Goal: Navigation & Orientation: Go to known website

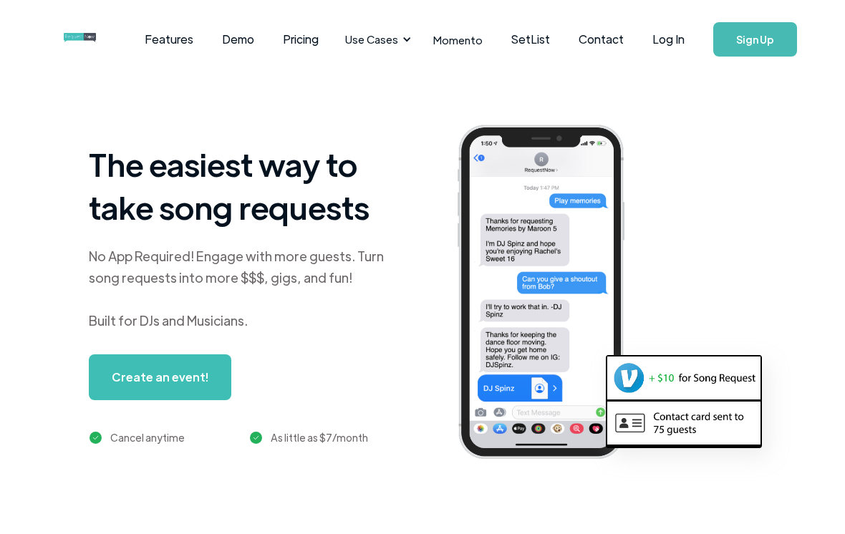
click at [671, 43] on link "Log In" at bounding box center [668, 39] width 61 height 50
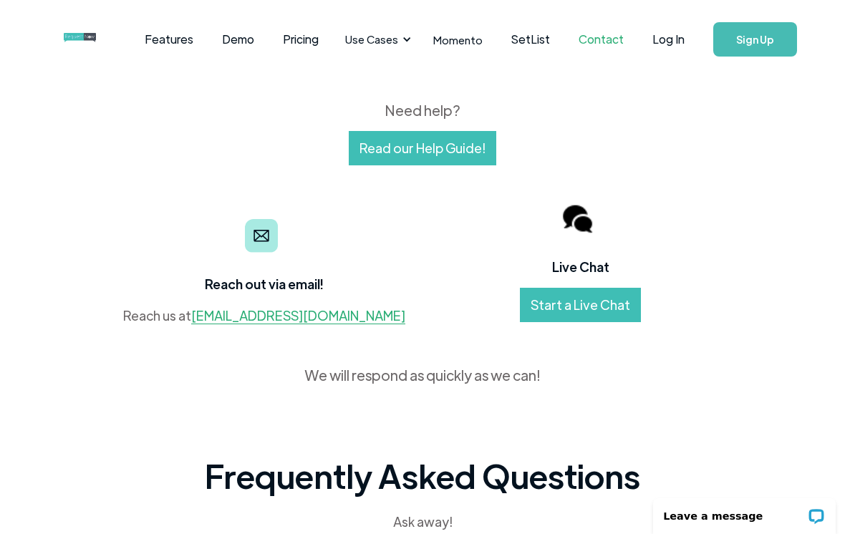
click at [674, 32] on link "Log In" at bounding box center [668, 39] width 61 height 50
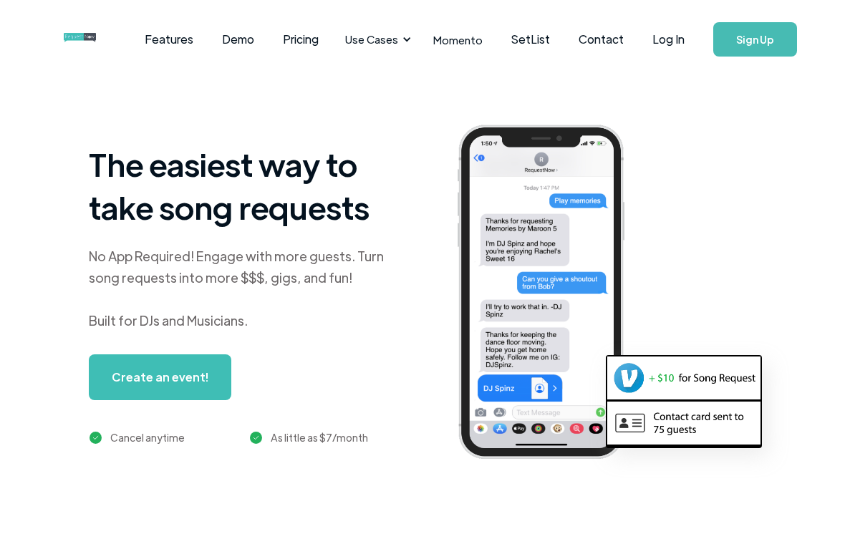
click at [676, 34] on link "Log In" at bounding box center [668, 39] width 61 height 50
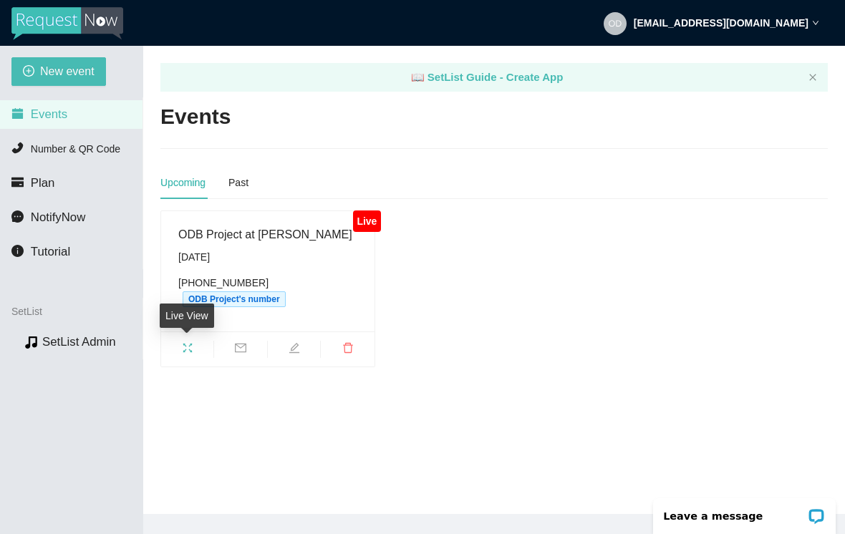
click at [196, 342] on span "fullscreen" at bounding box center [187, 350] width 52 height 16
